Goal: Find specific page/section: Find specific page/section

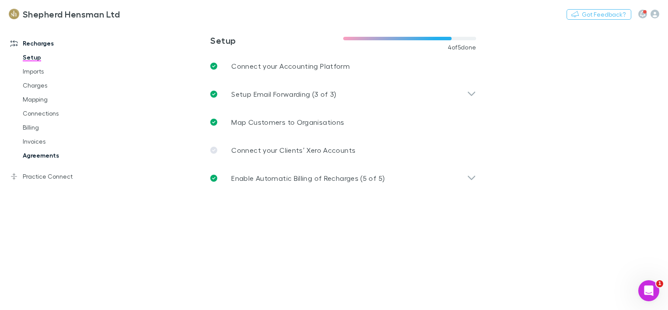
click at [47, 155] on link "Agreements" at bounding box center [64, 155] width 101 height 14
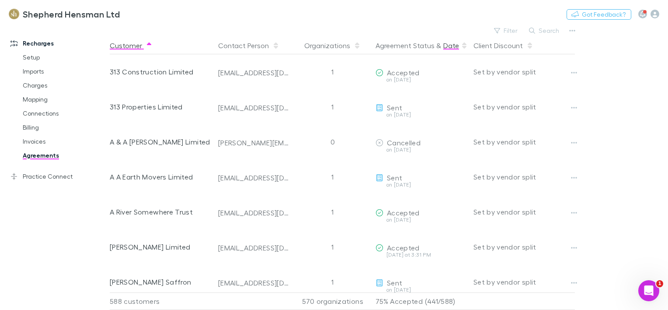
click at [451, 49] on button "Date" at bounding box center [452, 45] width 16 height 17
click at [451, 47] on button "Date" at bounding box center [452, 45] width 16 height 17
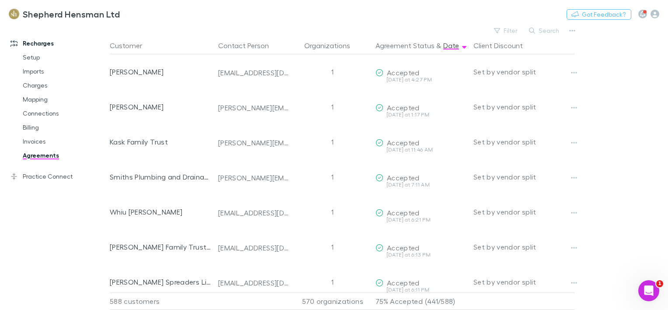
click at [665, 213] on main "Filter Search Customer Contact Person Organizations Agreement Status & Date Cli…" at bounding box center [389, 166] width 559 height 285
click at [667, 157] on main "Filter Search Customer Contact Person Organizations Agreement Status & Date Cli…" at bounding box center [389, 166] width 559 height 285
click at [664, 210] on main "Filter Search Customer Contact Person Organizations Agreement Status & Date Cli…" at bounding box center [389, 166] width 559 height 285
click at [546, 29] on button "Search" at bounding box center [545, 30] width 40 height 10
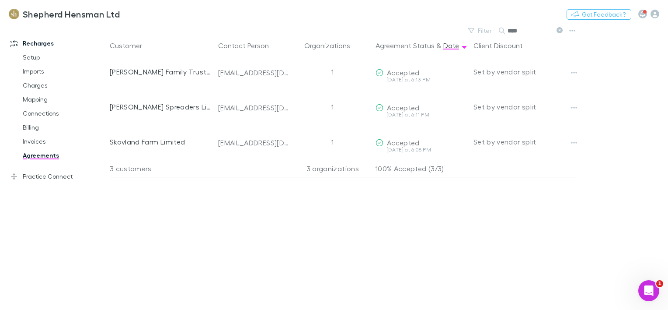
click at [45, 154] on link "Agreements" at bounding box center [64, 155] width 101 height 14
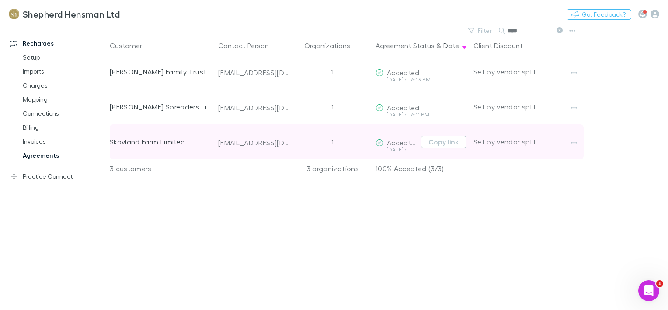
click at [420, 136] on div "Copy link" at bounding box center [442, 141] width 49 height 37
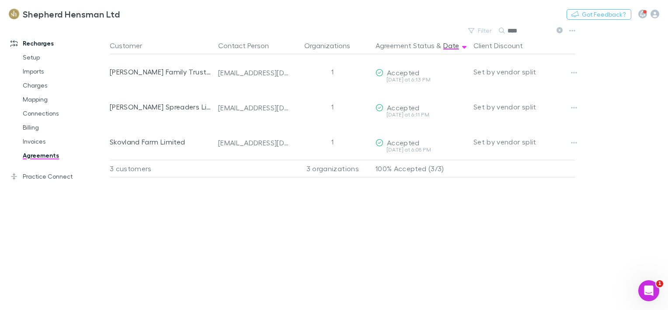
click at [520, 31] on input "****" at bounding box center [530, 30] width 44 height 12
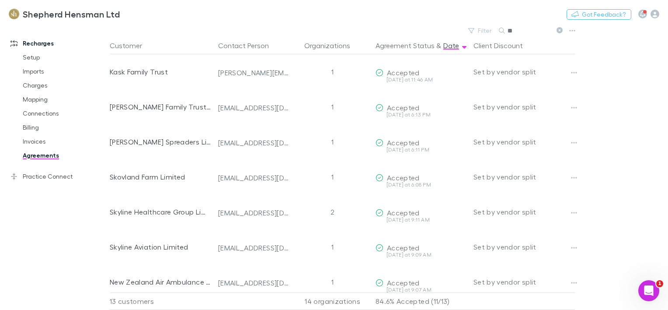
type input "*"
click at [629, 241] on main "Filter Search Customer Contact Person Organizations Agreement Status & Date Cli…" at bounding box center [389, 166] width 559 height 285
click at [603, 222] on main "Filter Search Customer Contact Person Organizations Agreement Status & Date Cli…" at bounding box center [389, 166] width 559 height 285
click at [668, 204] on html "Shepherd Hensman Ltd Nothing Got Feedback? Recharges Setup Imports Charges Mapp…" at bounding box center [334, 155] width 668 height 310
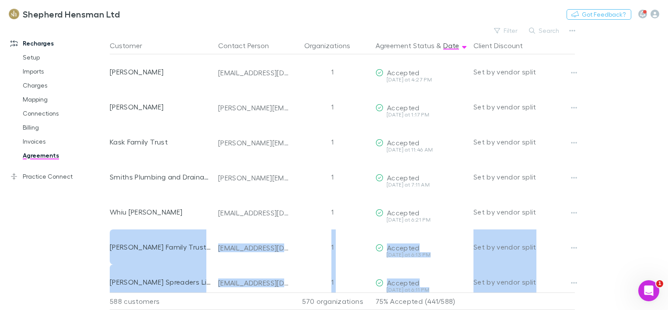
drag, startPoint x: 668, startPoint y: 199, endPoint x: 664, endPoint y: 273, distance: 74.9
click at [664, 273] on main "Filter Search Customer Contact Person Organizations Agreement Status & Date Cli…" at bounding box center [389, 166] width 559 height 285
drag, startPoint x: 664, startPoint y: 273, endPoint x: 610, endPoint y: 195, distance: 95.3
click at [610, 195] on main "Filter Search Customer Contact Person Organizations Agreement Status & Date Cli…" at bounding box center [389, 166] width 559 height 285
click at [606, 255] on main "Filter Search Customer Contact Person Organizations Agreement Status & Date Cli…" at bounding box center [389, 166] width 559 height 285
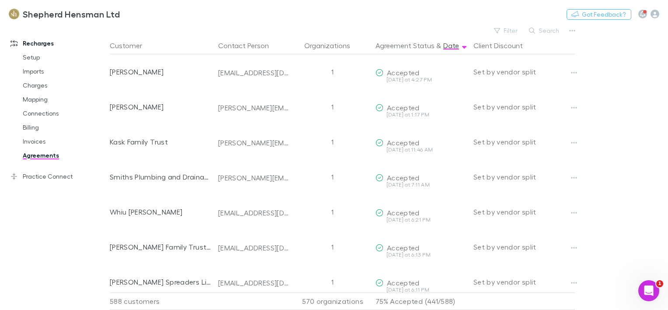
click at [630, 109] on main "Filter Search Customer Contact Person Organizations Agreement Status & Date Cli…" at bounding box center [389, 166] width 559 height 285
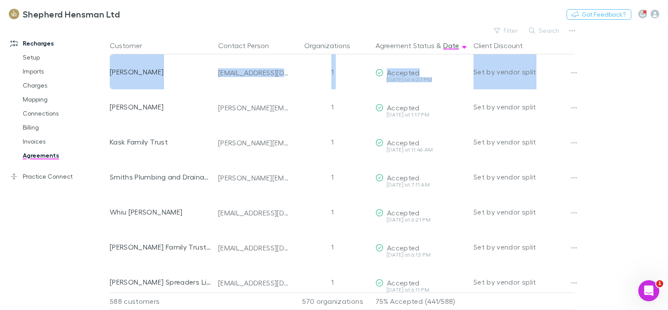
drag, startPoint x: 659, startPoint y: 44, endPoint x: 667, endPoint y: 81, distance: 37.9
click at [667, 81] on main "Filter Search Customer Contact Person Organizations Agreement Status & Date Cli…" at bounding box center [389, 166] width 559 height 285
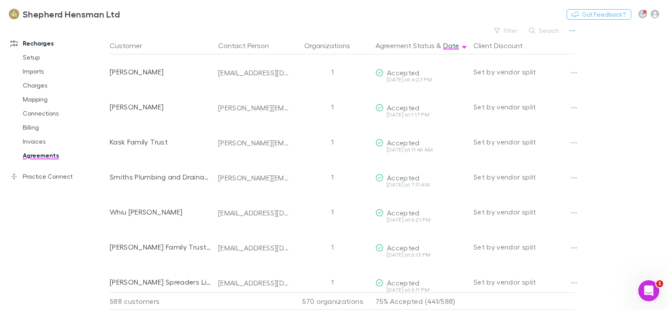
click at [644, 206] on main "Filter Search Customer Contact Person Organizations Agreement Status & Date Cli…" at bounding box center [389, 166] width 559 height 285
drag, startPoint x: 644, startPoint y: 206, endPoint x: 641, endPoint y: 261, distance: 54.8
click at [641, 261] on main "Filter Search Customer Contact Person Organizations Agreement Status & Date Cli…" at bounding box center [389, 166] width 559 height 285
click at [63, 271] on div "Recharges Setup Imports Charges Mapping Connections Billing Invoices Agreements…" at bounding box center [58, 165] width 116 height 275
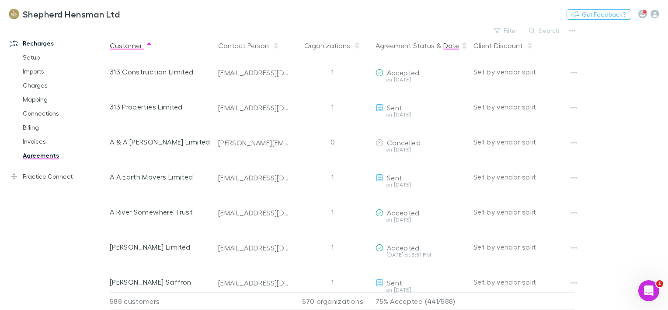
click at [448, 49] on button "Date" at bounding box center [452, 45] width 16 height 17
click at [447, 44] on button "Date" at bounding box center [452, 45] width 16 height 17
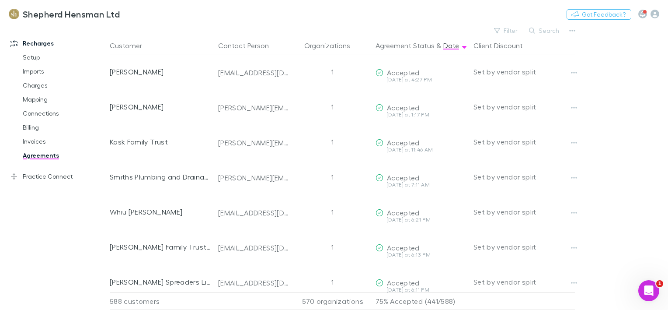
click at [659, 179] on main "Filter Search Customer Contact Person Organizations Agreement Status & Date Cli…" at bounding box center [389, 166] width 559 height 285
click at [554, 32] on button "Search" at bounding box center [545, 30] width 40 height 10
type input "*"
click at [657, 140] on main "Filter Search Customer Contact Person Organizations Agreement Status & Date Cli…" at bounding box center [389, 166] width 559 height 285
